Goal: Task Accomplishment & Management: Complete application form

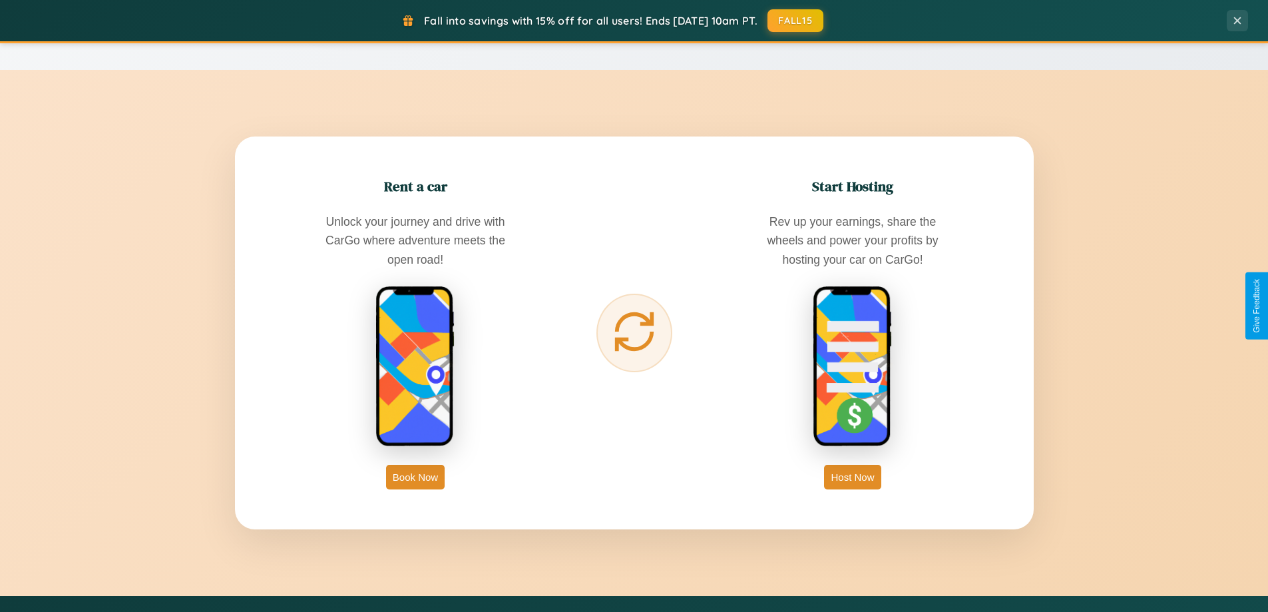
scroll to position [2561, 0]
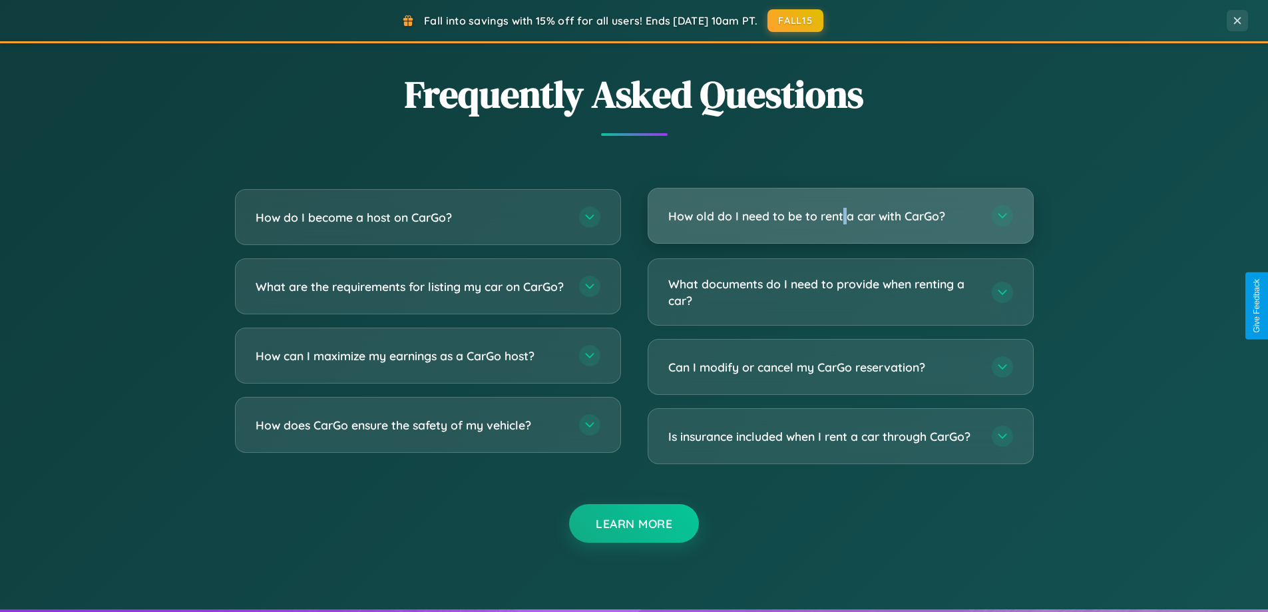
click at [840, 217] on h3 "How old do I need to be to rent a car with CarGo?" at bounding box center [823, 216] width 310 height 17
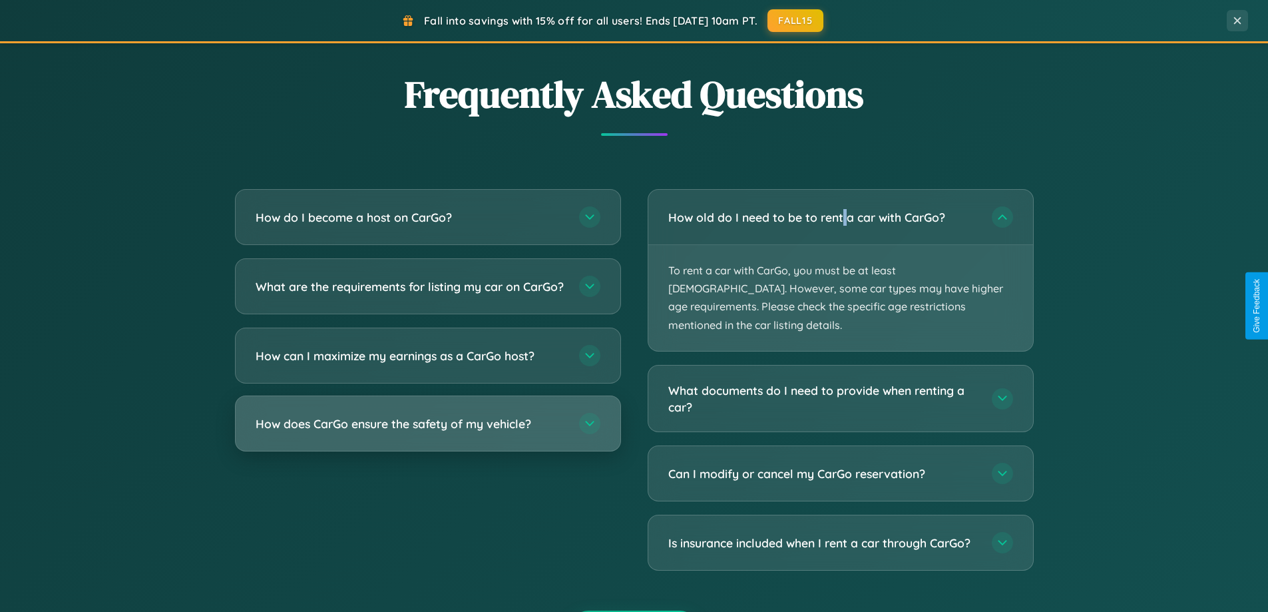
click at [427, 432] on h3 "How does CarGo ensure the safety of my vehicle?" at bounding box center [411, 423] width 310 height 17
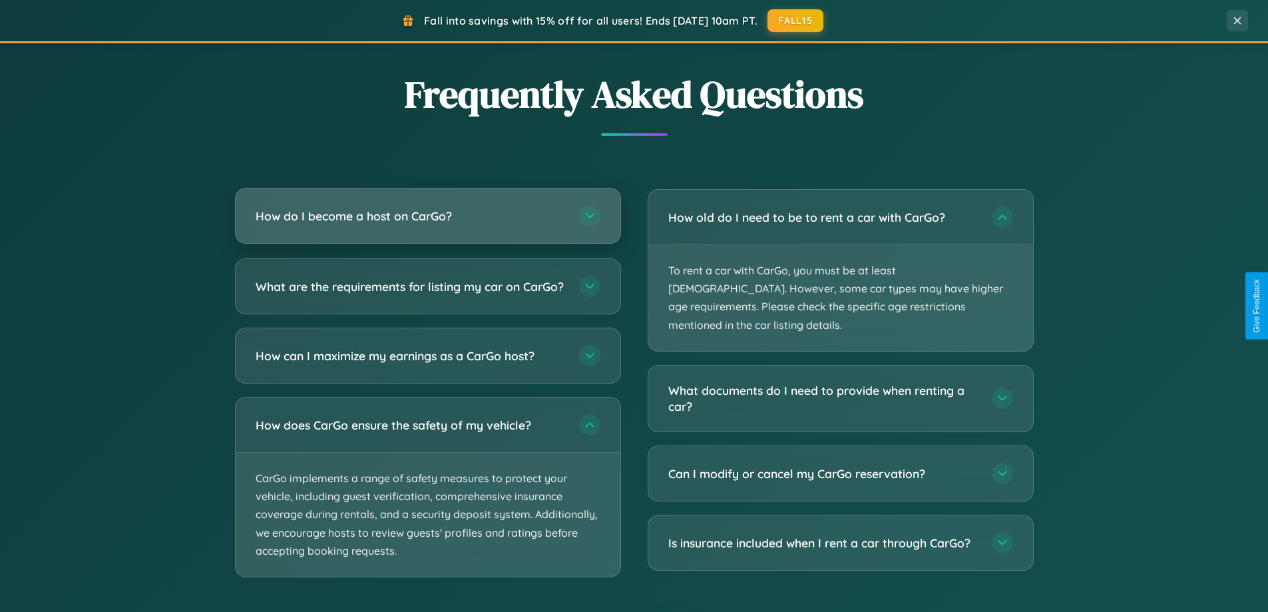
click at [427, 217] on h3 "How do I become a host on CarGo?" at bounding box center [411, 216] width 310 height 17
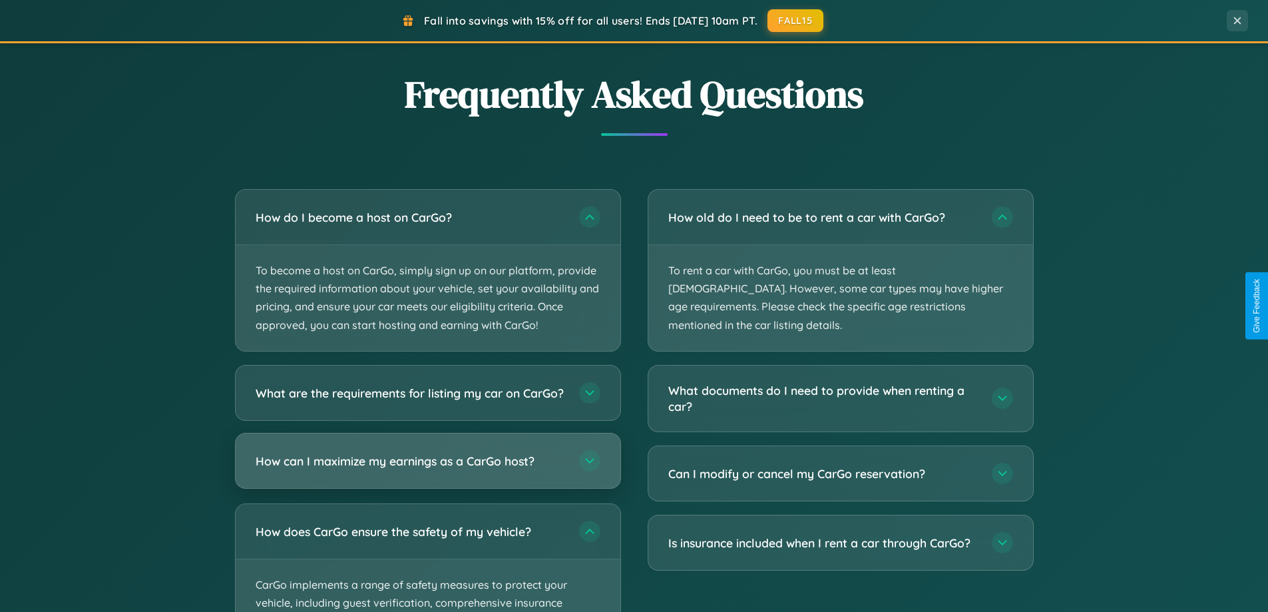
click at [427, 469] on h3 "How can I maximize my earnings as a CarGo host?" at bounding box center [411, 460] width 310 height 17
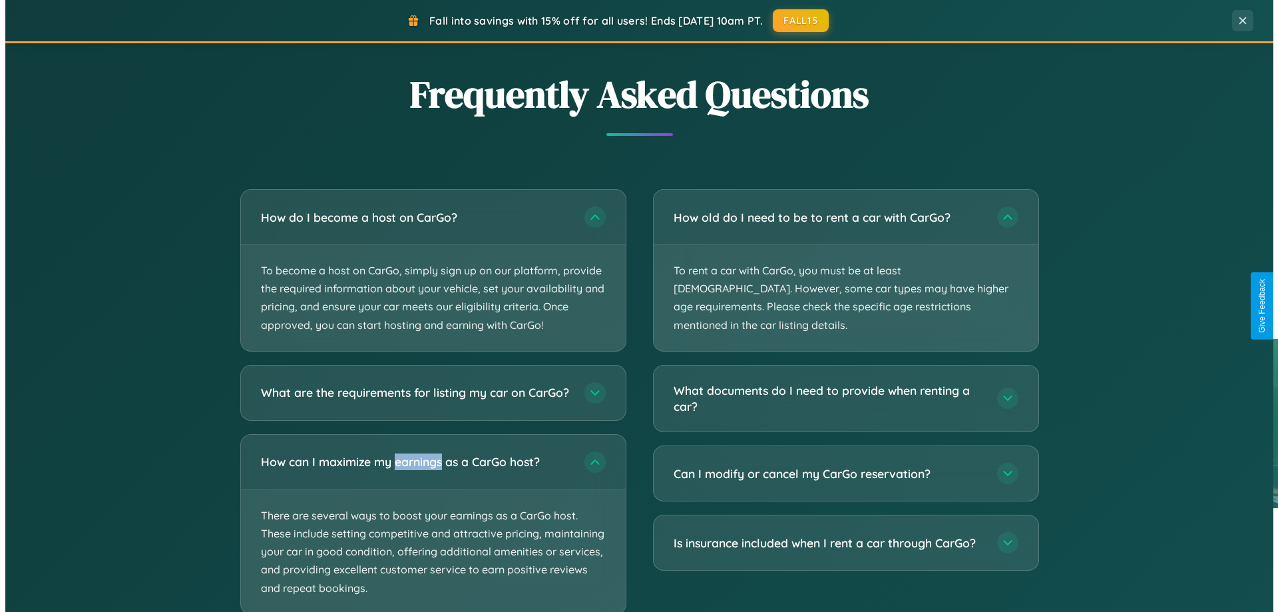
scroll to position [0, 0]
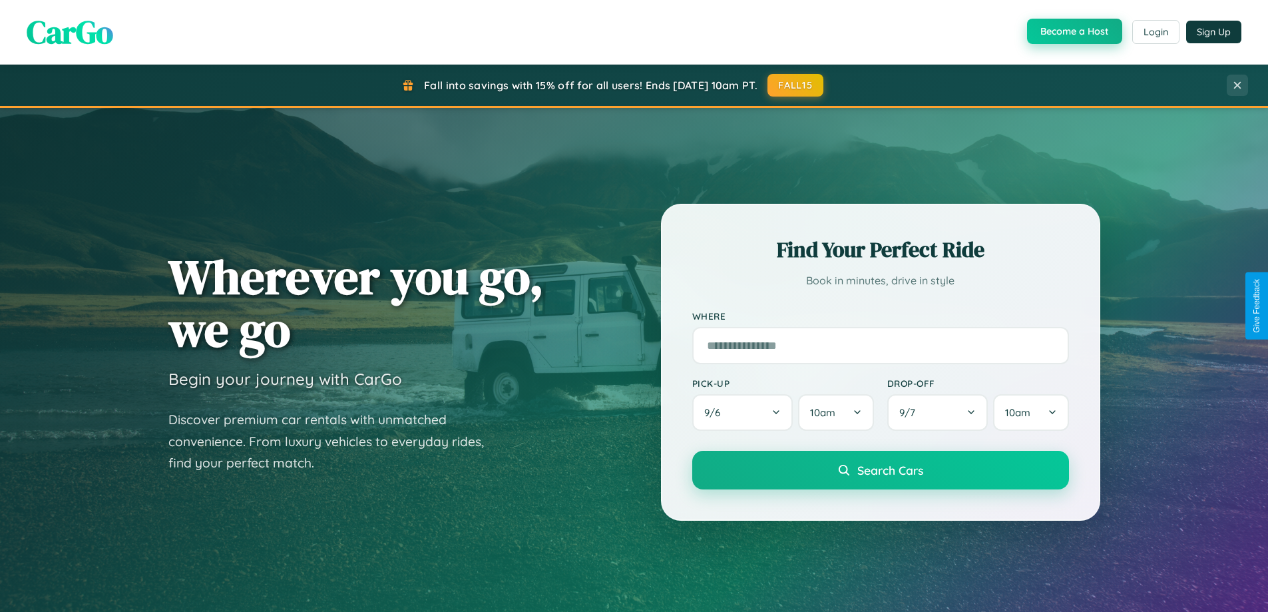
click at [1073, 32] on button "Become a Host" at bounding box center [1074, 31] width 95 height 25
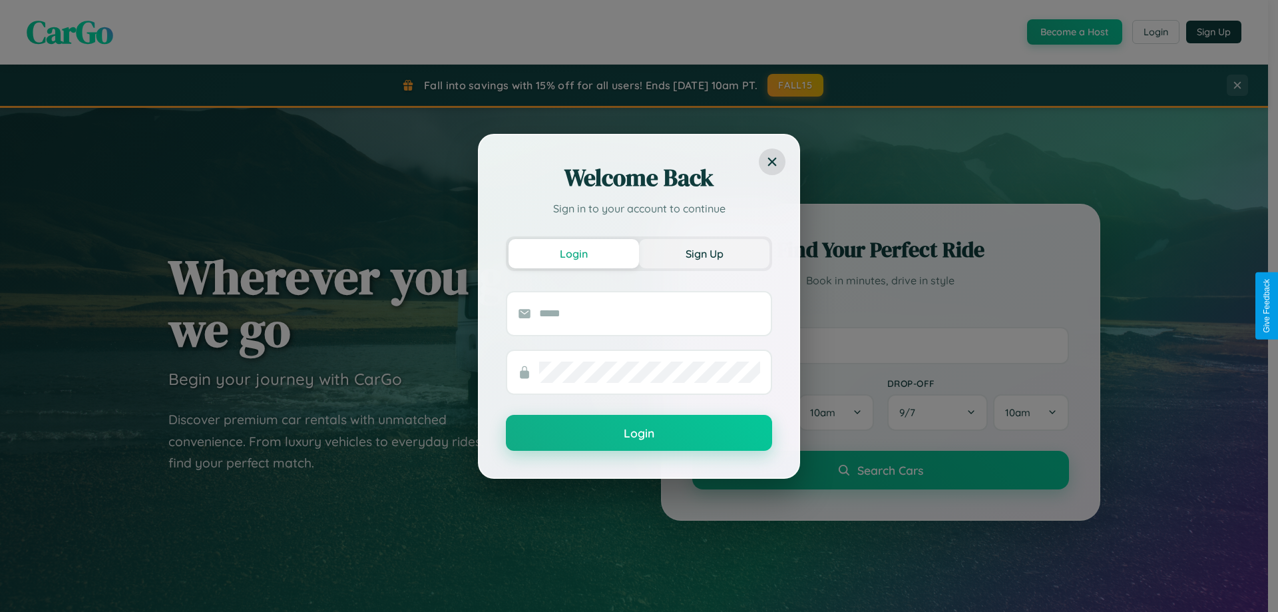
click at [704, 253] on button "Sign Up" at bounding box center [704, 253] width 130 height 29
